Goal: Task Accomplishment & Management: Complete application form

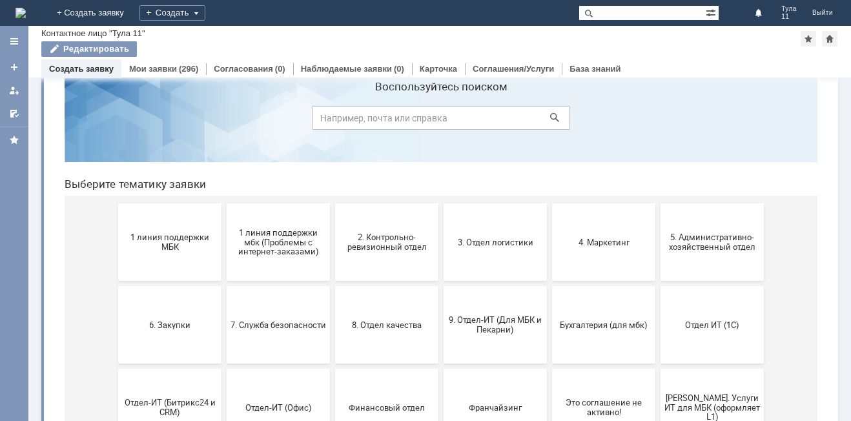
scroll to position [65, 0]
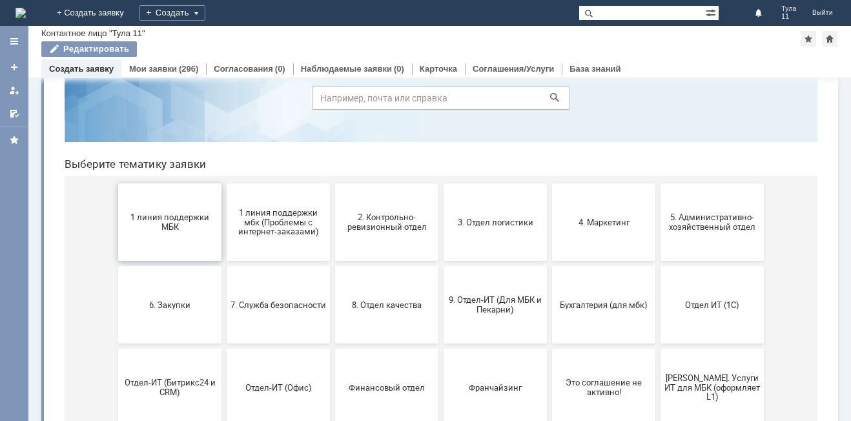
click at [178, 236] on button "1 линия поддержки МБК" at bounding box center [169, 221] width 103 height 77
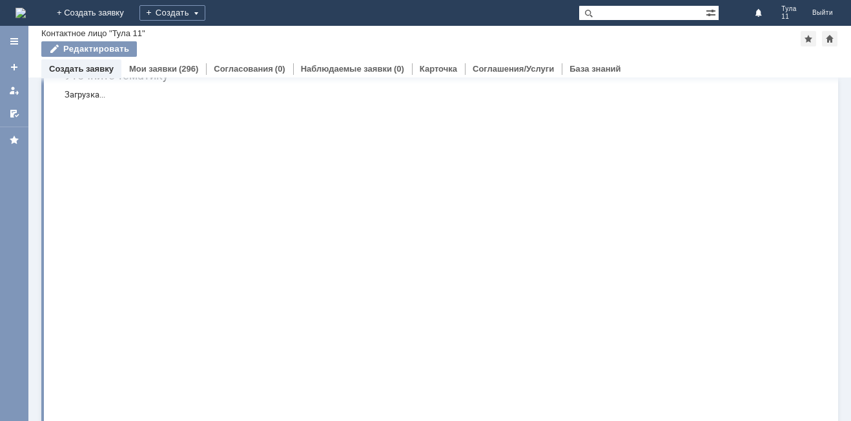
scroll to position [0, 0]
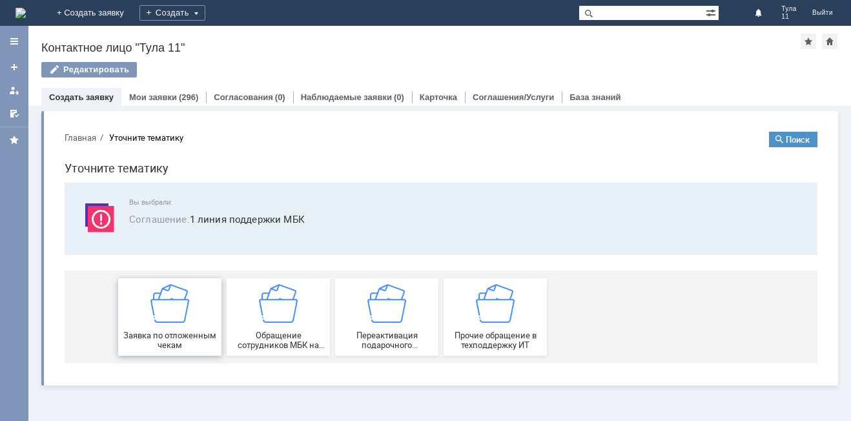
drag, startPoint x: 185, startPoint y: 320, endPoint x: 240, endPoint y: 442, distance: 133.2
click at [185, 320] on img at bounding box center [169, 303] width 39 height 39
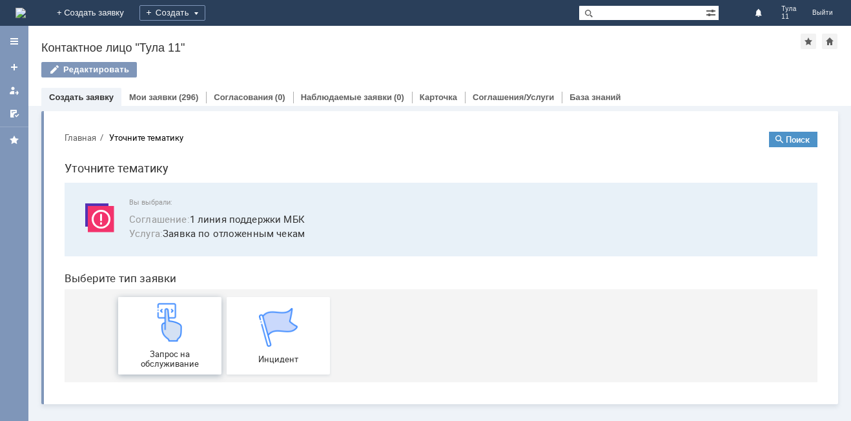
click at [170, 348] on div "Запрос на обслуживание" at bounding box center [170, 336] width 96 height 66
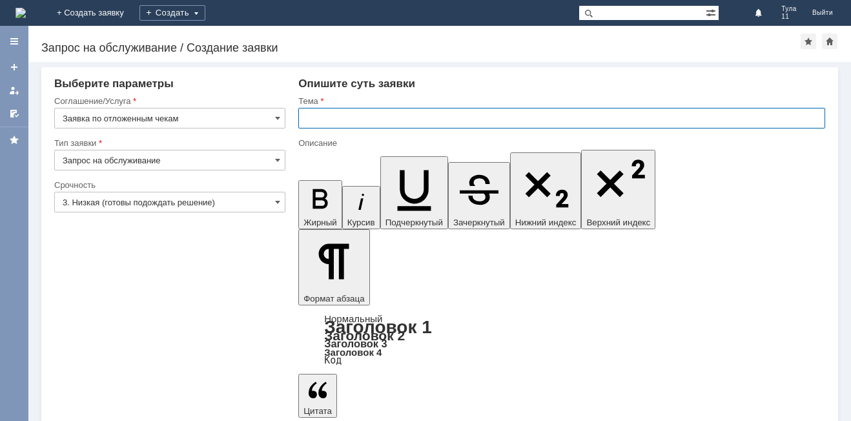
click at [362, 123] on input "text" at bounding box center [561, 118] width 527 height 21
